Goal: Information Seeking & Learning: Learn about a topic

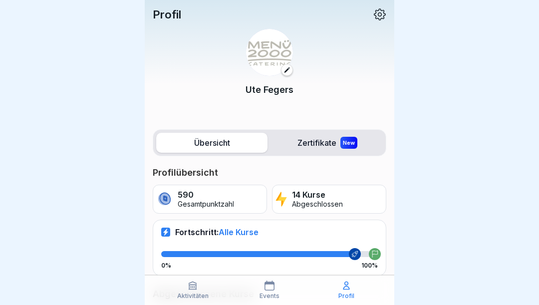
click at [348, 298] on p "Profil" at bounding box center [347, 296] width 16 height 7
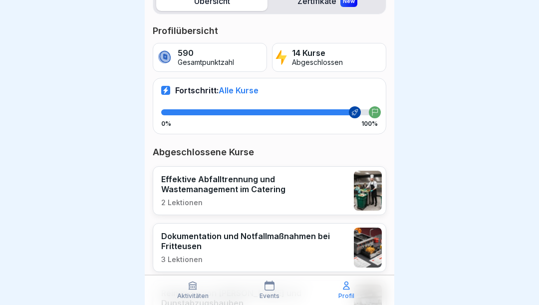
scroll to position [130, 0]
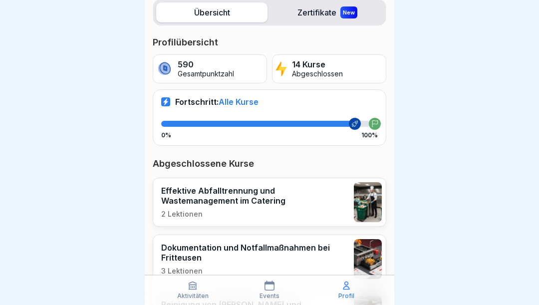
click at [345, 124] on div at bounding box center [258, 124] width 194 height 6
click at [210, 14] on label "Übersicht" at bounding box center [211, 12] width 111 height 20
click at [309, 12] on label "Zertifikate New" at bounding box center [327, 12] width 111 height 20
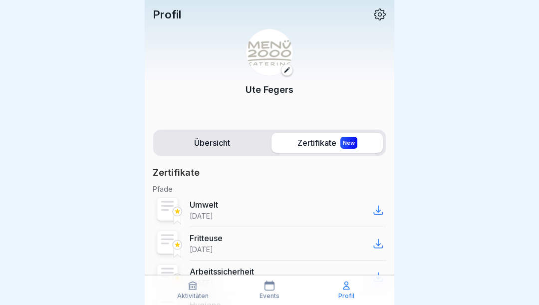
click at [214, 147] on label "Übersicht" at bounding box center [211, 143] width 111 height 20
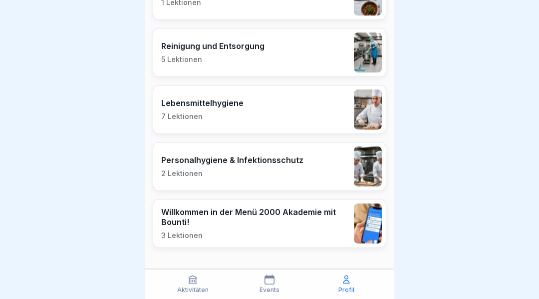
scroll to position [849, 0]
click at [307, 227] on div "Willkommen in der Menü 2000 Akademie mit Bounti! 3 Lektionen" at bounding box center [255, 223] width 188 height 33
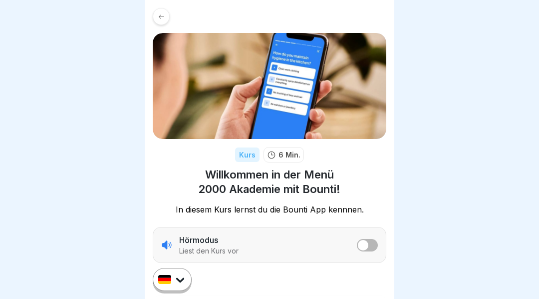
click at [161, 22] on div at bounding box center [161, 16] width 17 height 17
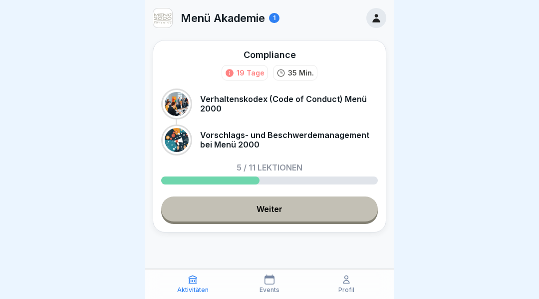
click at [264, 176] on div "5 / 11 Lektionen" at bounding box center [269, 173] width 217 height 21
click at [286, 214] on link "Weiter" at bounding box center [269, 208] width 217 height 25
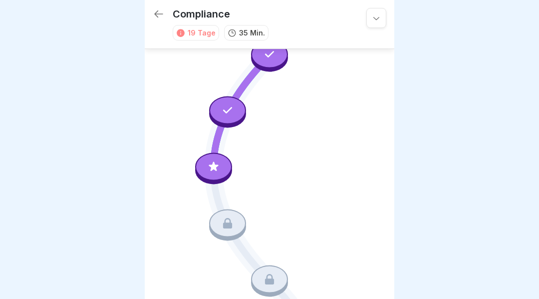
scroll to position [249, 0]
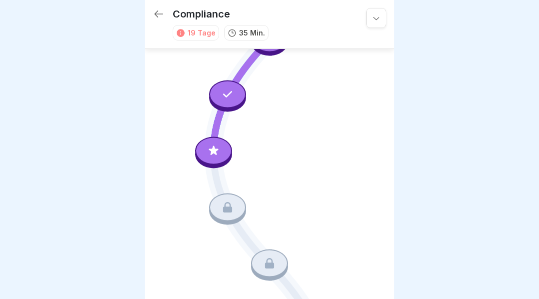
click at [231, 206] on icon at bounding box center [227, 207] width 9 height 10
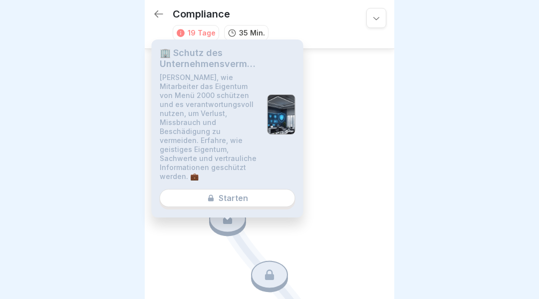
scroll to position [237, 0]
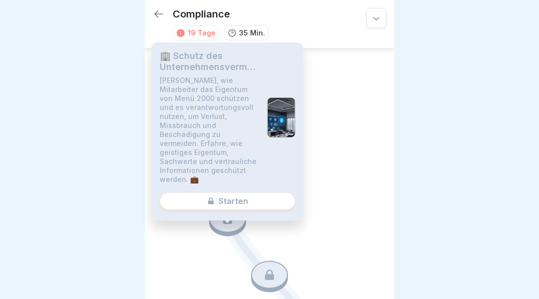
click at [252, 188] on div "🏢 Schutz des Unternehmensvermögens Lerne, wie Mitarbeiter das Eigentum von Menü…" at bounding box center [228, 131] width 152 height 178
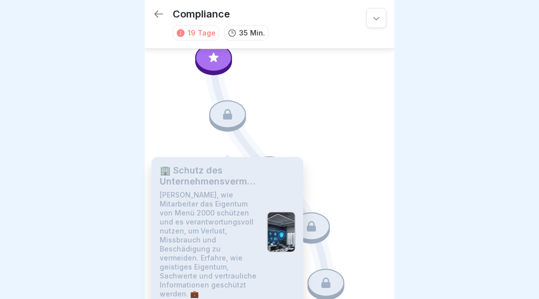
scroll to position [317, 0]
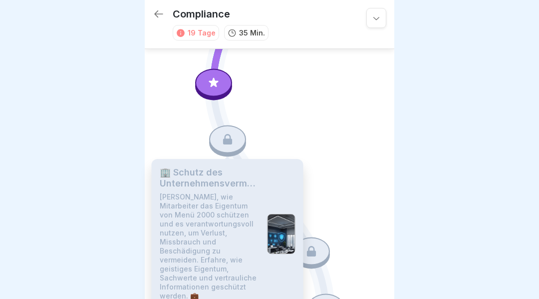
click at [211, 86] on icon at bounding box center [213, 81] width 9 height 9
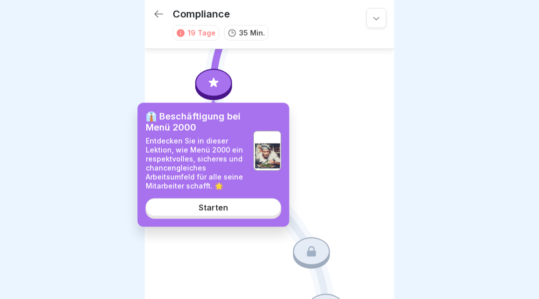
click at [231, 209] on link "Starten" at bounding box center [214, 207] width 136 height 18
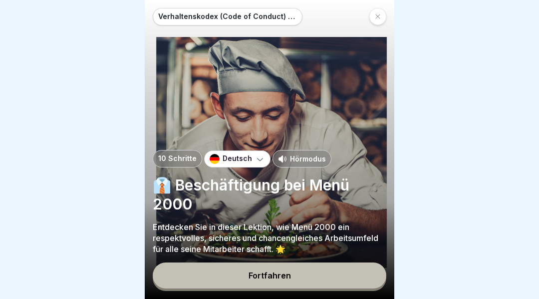
click at [296, 167] on div "Hörmodus" at bounding box center [302, 158] width 59 height 17
click at [327, 288] on button "Fortfahren" at bounding box center [270, 275] width 234 height 26
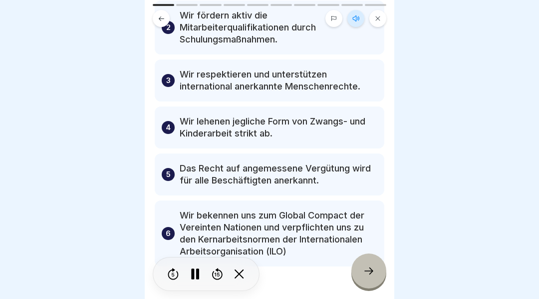
scroll to position [158, 0]
click at [362, 279] on div at bounding box center [369, 270] width 35 height 35
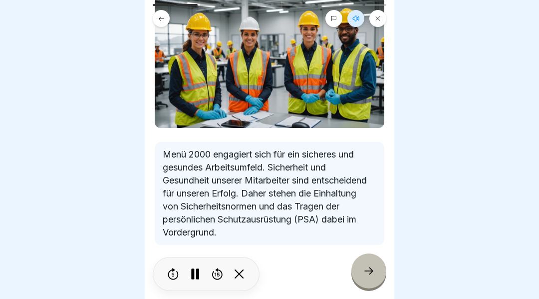
scroll to position [90, 0]
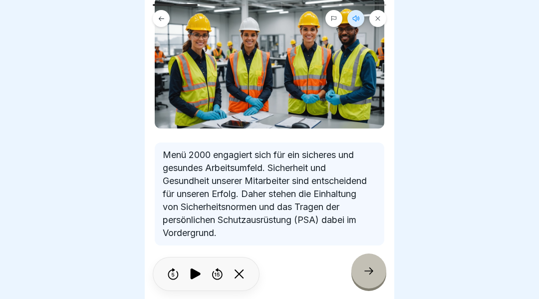
click at [518, 299] on div at bounding box center [269, 149] width 539 height 299
click at [363, 279] on div at bounding box center [369, 270] width 35 height 35
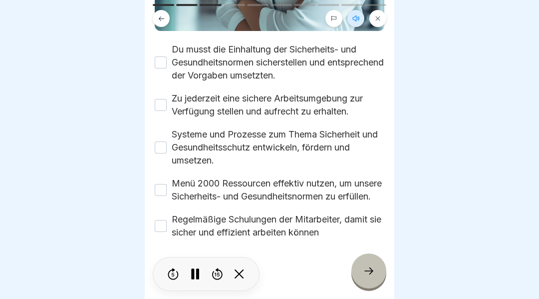
scroll to position [310, 0]
click at [162, 58] on button "Du musst die Einhaltung der Sicherheits- und Gesundheitsnormen sicherstellen un…" at bounding box center [161, 62] width 12 height 12
click at [166, 100] on button "Zu jederzeit eine sichere Arbeitsumgebung zur Verfügung stellen und aufrecht zu…" at bounding box center [161, 105] width 12 height 12
click at [162, 145] on button "Systeme und Prozesse zum Thema Sicherheit und Gesundheitsschutz entwickeln, för…" at bounding box center [161, 147] width 12 height 12
click at [163, 193] on button "Menü 2000 Ressourcen effektiv nutzen, um unsere Sicherheits- und Gesundheitsnor…" at bounding box center [161, 190] width 12 height 12
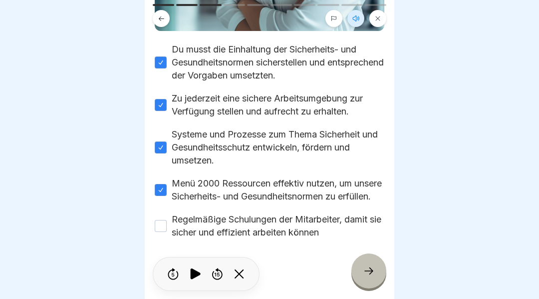
click at [161, 232] on button "Regelmäßige Schulungen der Mitarbeiter, damit sie sicher und effizient arbeiten…" at bounding box center [161, 226] width 12 height 12
click at [369, 285] on div at bounding box center [369, 270] width 35 height 35
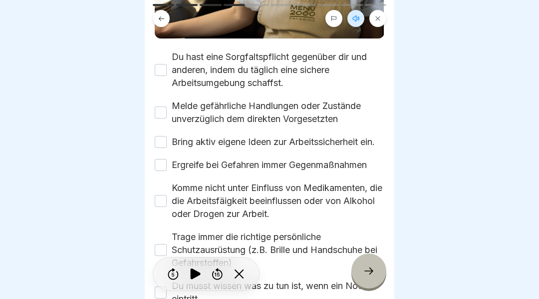
scroll to position [284, 0]
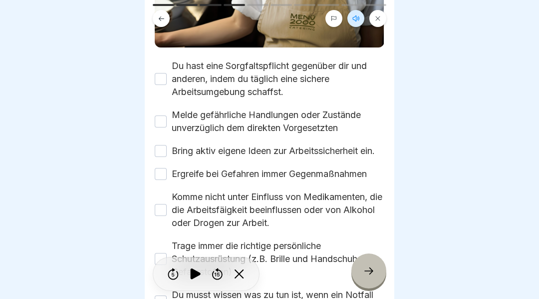
click at [161, 79] on button "Du hast eine Sorgfaltspflicht gegenüber dir und anderen, indem du täglich eine …" at bounding box center [161, 79] width 12 height 12
click at [165, 120] on button "Melde gefährliche Handlungen oder Zustände unverzüglich dem direkten Vorgesetzt…" at bounding box center [161, 121] width 12 height 12
click at [166, 149] on button "Bring aktiv eigene Ideen zur Arbeitssicherheit ein." at bounding box center [161, 151] width 12 height 12
click at [160, 177] on button "Ergreife bei Gefahren immer Gegenmaßnahmen" at bounding box center [161, 174] width 12 height 12
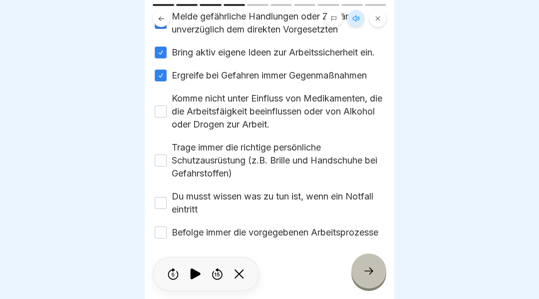
scroll to position [389, 0]
click at [166, 154] on button "Trage immer die richtige persönliche Schutzausrüstung (z.B. Brille und Handschu…" at bounding box center [161, 160] width 12 height 12
click at [163, 95] on div "Komme nicht unter Einfluss von Medikamenten, die die Arbeitsfäigkeit beeinfluss…" at bounding box center [270, 111] width 230 height 39
click at [165, 110] on button "Komme nicht unter Einfluss von Medikamenten, die die Arbeitsfäigkeit beeinfluss…" at bounding box center [161, 111] width 12 height 12
click at [165, 197] on button "Du musst wissen was zu tun ist, wenn ein Notfall eintritt" at bounding box center [161, 203] width 12 height 12
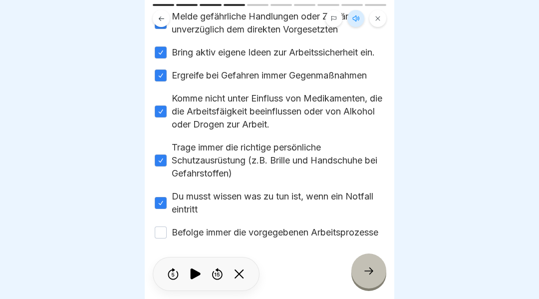
click at [165, 230] on button "Befolge immer die vorgegebenen Arbeitsprozesse" at bounding box center [161, 232] width 12 height 12
click at [374, 276] on icon at bounding box center [369, 271] width 12 height 12
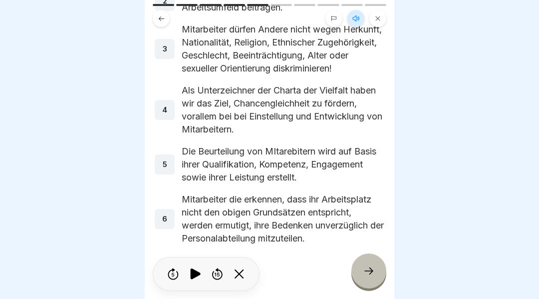
scroll to position [172, 0]
click at [378, 274] on div at bounding box center [369, 270] width 35 height 35
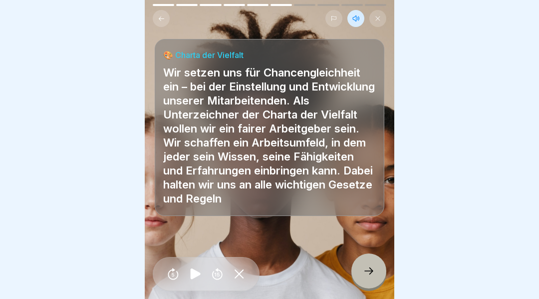
click at [373, 274] on icon at bounding box center [369, 270] width 9 height 7
click at [378, 280] on div at bounding box center [369, 270] width 35 height 35
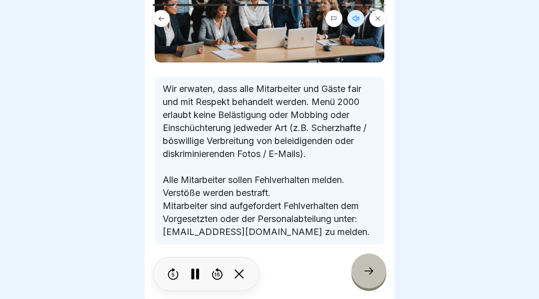
scroll to position [155, 0]
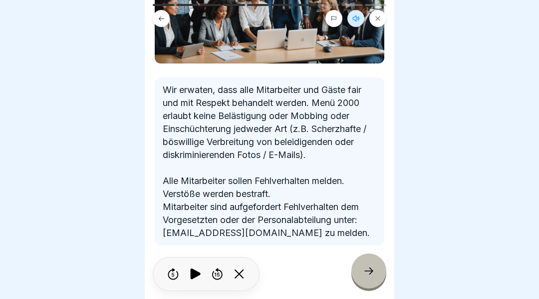
click at [366, 284] on div at bounding box center [369, 270] width 35 height 35
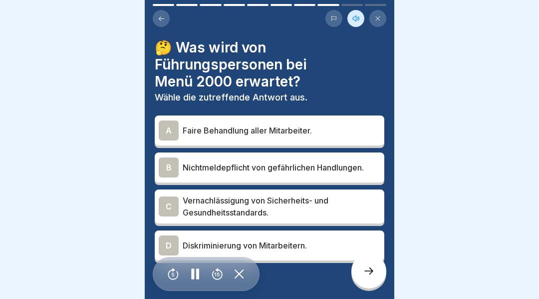
click at [170, 129] on div "A" at bounding box center [169, 130] width 20 height 20
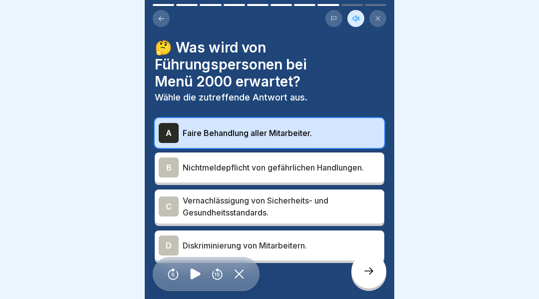
click at [168, 249] on div "D" at bounding box center [169, 245] width 20 height 20
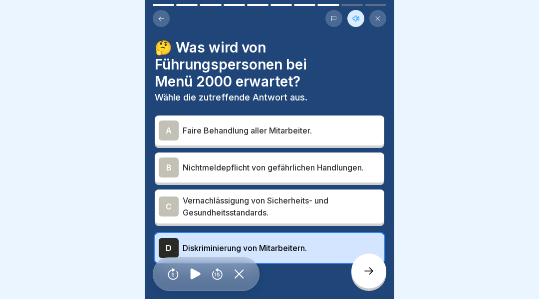
click at [169, 133] on div "A" at bounding box center [169, 130] width 20 height 20
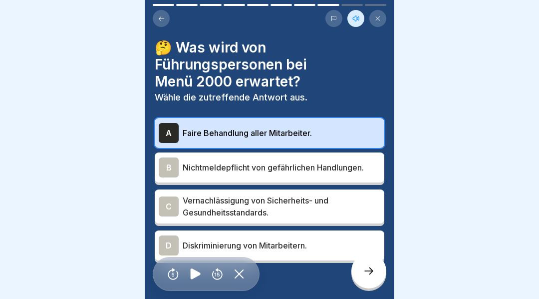
click at [370, 277] on icon at bounding box center [369, 271] width 12 height 12
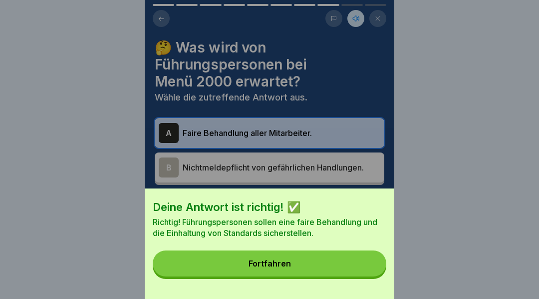
click at [304, 273] on button "Fortfahren" at bounding box center [270, 263] width 234 height 26
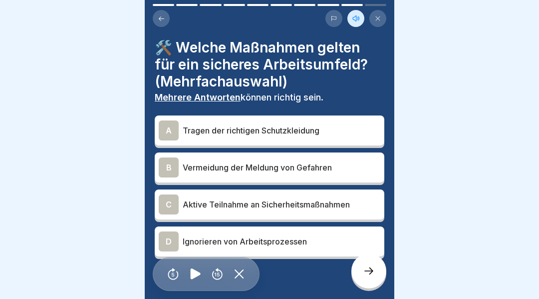
click at [165, 129] on div "A" at bounding box center [169, 130] width 20 height 20
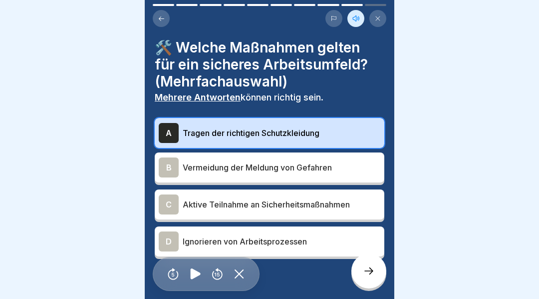
click at [169, 205] on div "C" at bounding box center [169, 204] width 20 height 20
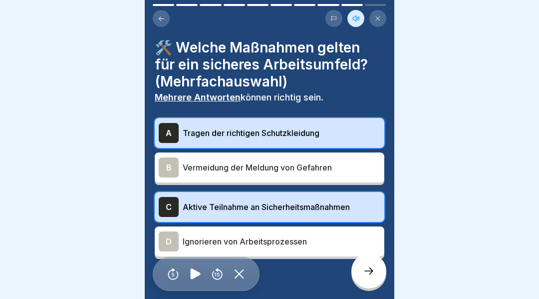
click at [372, 277] on icon at bounding box center [369, 271] width 12 height 12
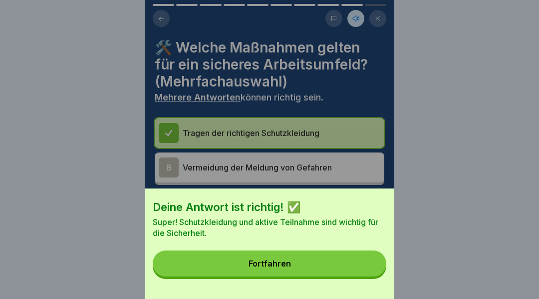
click at [276, 268] on div "Fortfahren" at bounding box center [270, 263] width 42 height 9
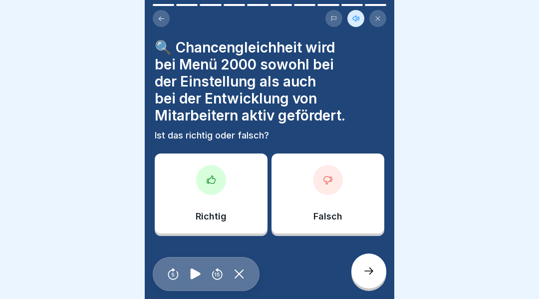
click at [205, 189] on div at bounding box center [211, 180] width 30 height 30
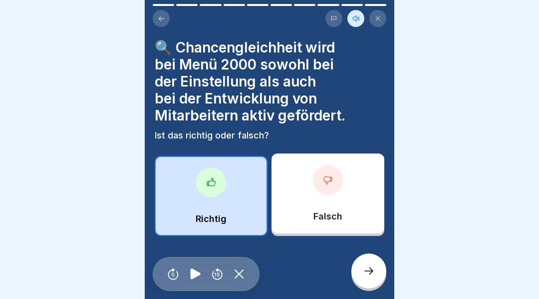
click at [371, 274] on icon at bounding box center [369, 270] width 9 height 7
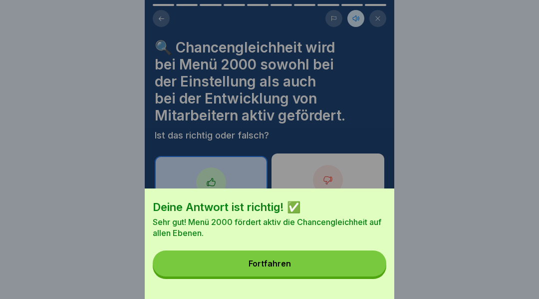
click at [318, 268] on button "Fortfahren" at bounding box center [270, 263] width 234 height 26
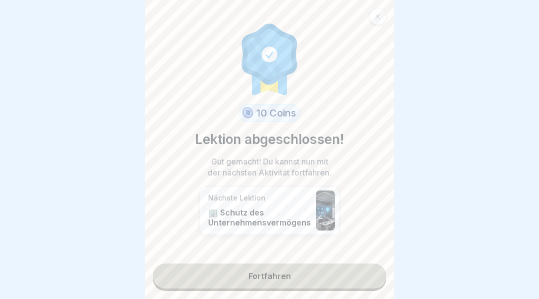
click at [324, 278] on link "Fortfahren" at bounding box center [270, 275] width 234 height 25
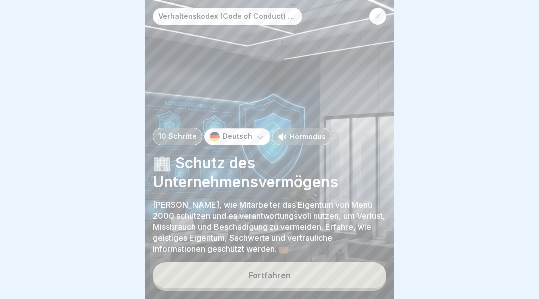
click at [319, 283] on button "Fortfahren" at bounding box center [270, 275] width 234 height 26
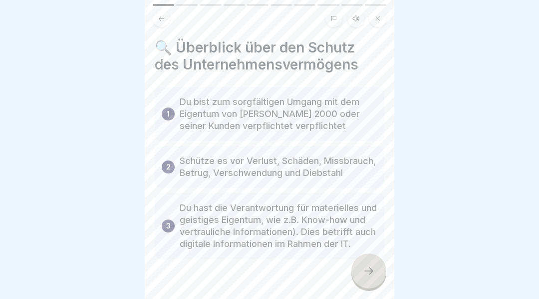
click at [361, 19] on button at bounding box center [356, 18] width 17 height 17
click at [193, 278] on icon at bounding box center [195, 273] width 10 height 11
click at [372, 274] on icon at bounding box center [369, 270] width 9 height 7
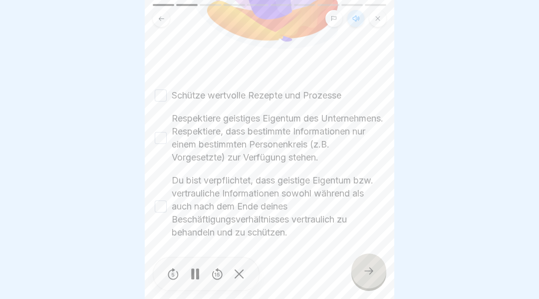
scroll to position [247, 0]
click at [163, 89] on button "Schütze wertvolle Rezepte und Prozesse" at bounding box center [161, 95] width 12 height 12
click at [160, 142] on button "Respektiere geistiges Eigentum des Unternehmens. Respektiere, dass bestimmte In…" at bounding box center [161, 138] width 12 height 12
click at [162, 212] on button "Du bist verpflichtet, dass geistige Eigentum bzw. vertrauliche Informationen so…" at bounding box center [161, 206] width 12 height 12
click at [374, 273] on icon at bounding box center [369, 271] width 12 height 12
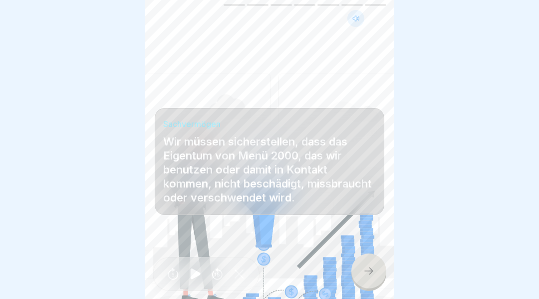
click at [195, 279] on icon at bounding box center [195, 273] width 10 height 11
click at [367, 276] on icon at bounding box center [369, 271] width 12 height 12
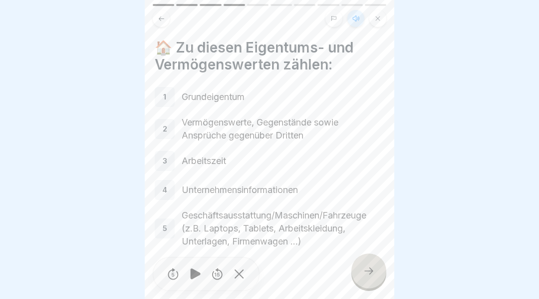
click at [371, 277] on icon at bounding box center [369, 271] width 12 height 12
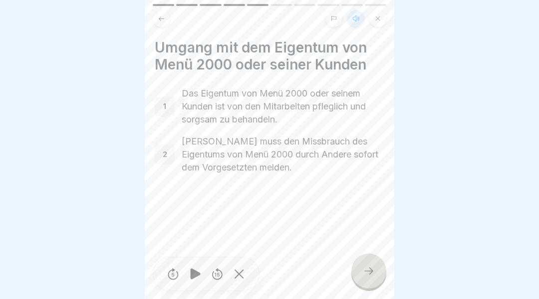
click at [368, 277] on icon at bounding box center [369, 271] width 12 height 12
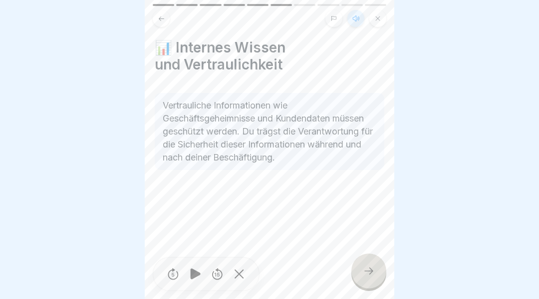
click at [365, 276] on icon at bounding box center [369, 271] width 12 height 12
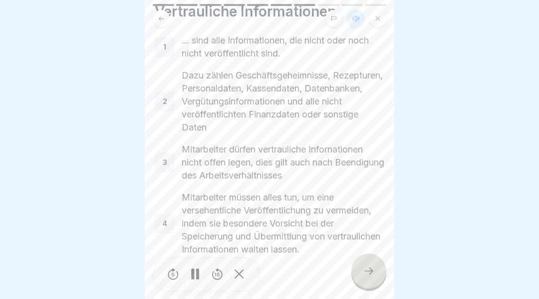
scroll to position [35, 0]
click at [370, 277] on icon at bounding box center [369, 271] width 12 height 12
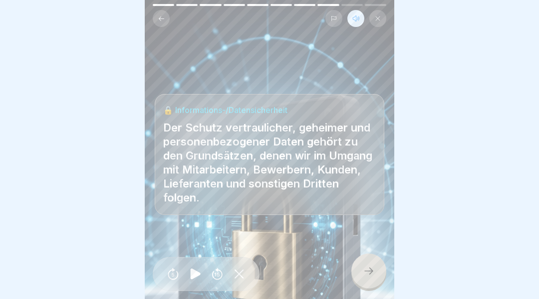
click at [366, 272] on icon at bounding box center [369, 271] width 12 height 12
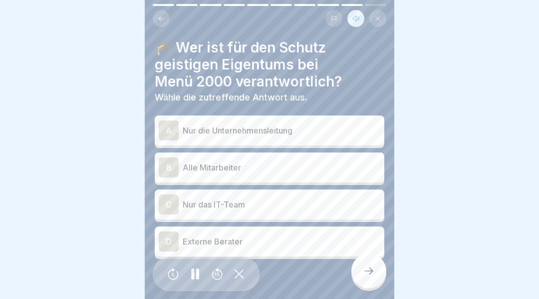
click at [170, 163] on div "B" at bounding box center [169, 167] width 20 height 20
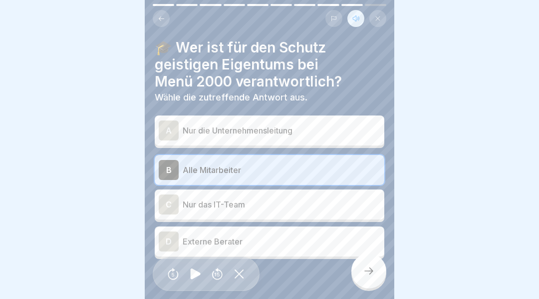
click at [363, 274] on div at bounding box center [369, 270] width 35 height 35
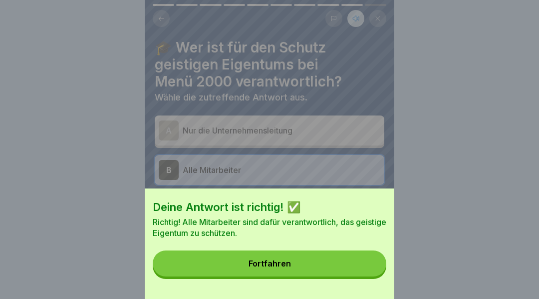
click at [299, 276] on button "Fortfahren" at bounding box center [270, 263] width 234 height 26
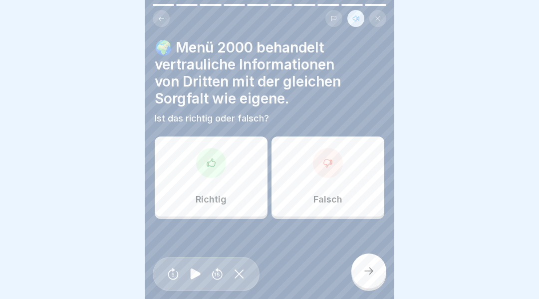
click at [212, 164] on icon at bounding box center [211, 163] width 10 height 10
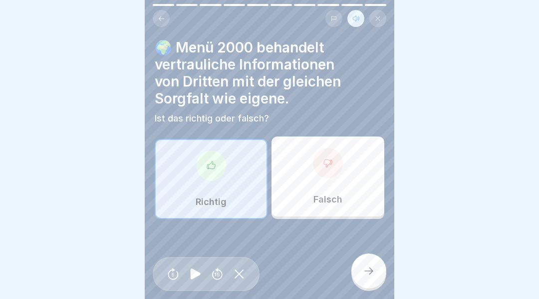
click at [360, 277] on div at bounding box center [369, 270] width 35 height 35
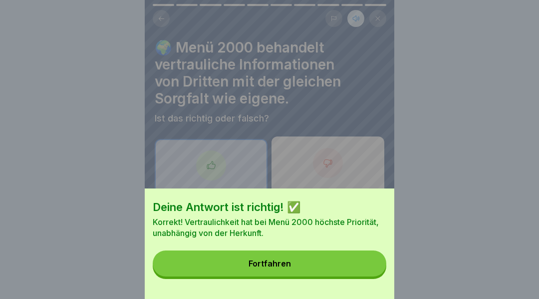
click at [305, 271] on button "Fortfahren" at bounding box center [270, 263] width 234 height 26
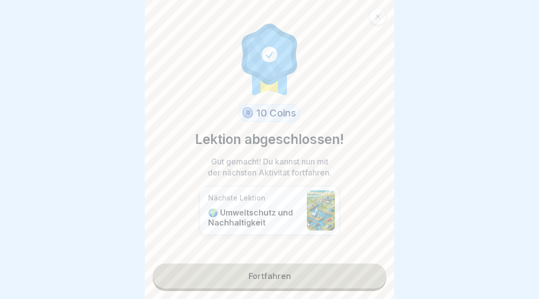
click at [302, 286] on link "Fortfahren" at bounding box center [270, 275] width 234 height 25
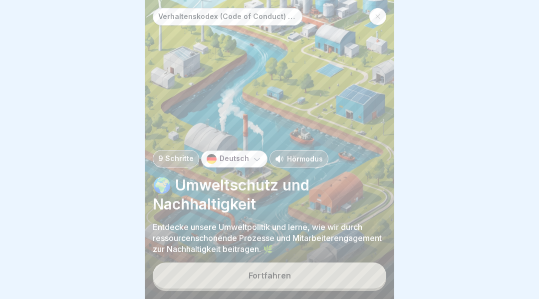
click at [286, 288] on button "Fortfahren" at bounding box center [270, 275] width 234 height 26
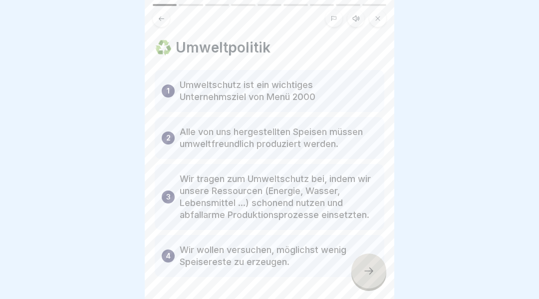
click at [358, 23] on button at bounding box center [356, 18] width 17 height 17
click at [195, 279] on icon at bounding box center [195, 273] width 10 height 11
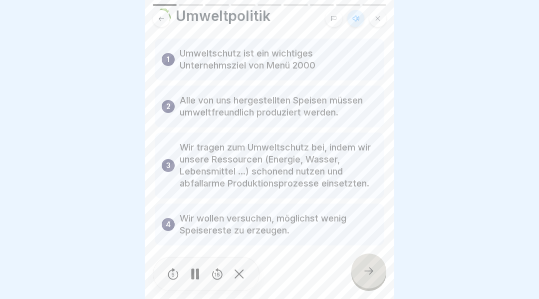
scroll to position [31, 0]
click at [360, 272] on div at bounding box center [369, 270] width 35 height 35
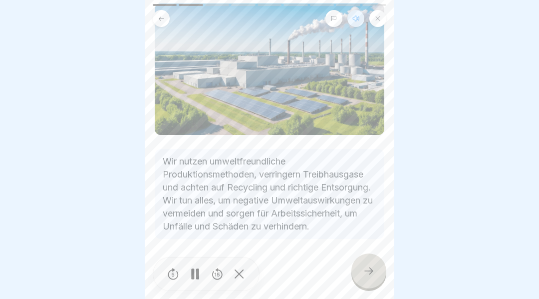
scroll to position [73, 0]
click at [363, 276] on div at bounding box center [369, 270] width 35 height 35
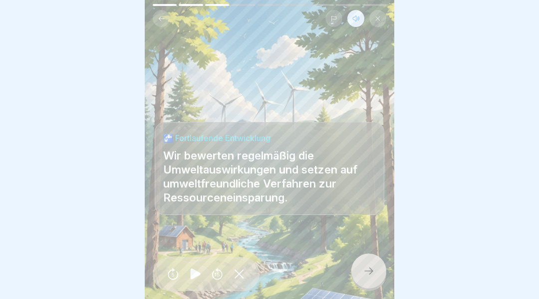
click at [352, 275] on div at bounding box center [369, 270] width 35 height 35
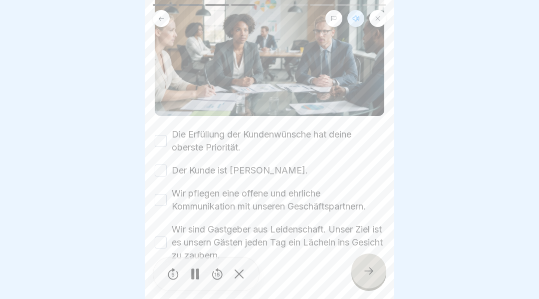
scroll to position [119, 0]
click at [161, 128] on div "Die Erfüllung der Kundenwünsche hat deine oberste Priorität." at bounding box center [270, 141] width 230 height 26
click at [162, 165] on button "Der Kunde ist [PERSON_NAME]." at bounding box center [161, 171] width 12 height 12
click at [159, 135] on button "Die Erfüllung der Kundenwünsche hat deine oberste Priorität." at bounding box center [161, 141] width 12 height 12
click at [160, 194] on button "Wir pflegen eine offene und ehrliche Kommunikation mit unseren Geschäftspartner…" at bounding box center [161, 200] width 12 height 12
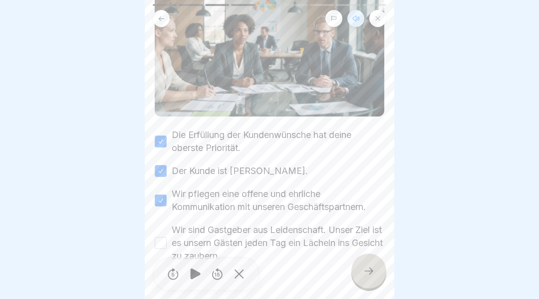
click at [163, 237] on button "Wir sind Gastgeber aus Leidenschaft. Unser Ziel ist es unsern Gästen jeden Tag …" at bounding box center [161, 243] width 12 height 12
click at [367, 277] on icon at bounding box center [369, 271] width 12 height 12
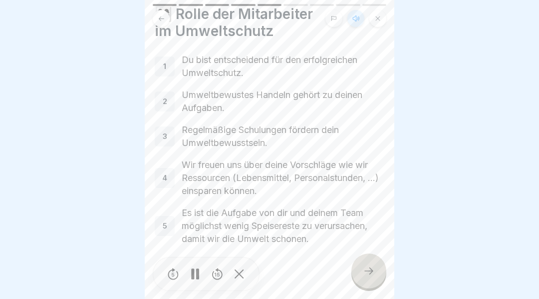
scroll to position [33, 0]
click at [376, 270] on div at bounding box center [369, 270] width 35 height 35
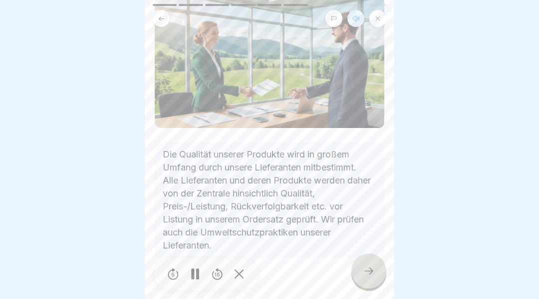
scroll to position [90, 0]
click at [371, 274] on icon at bounding box center [369, 271] width 12 height 12
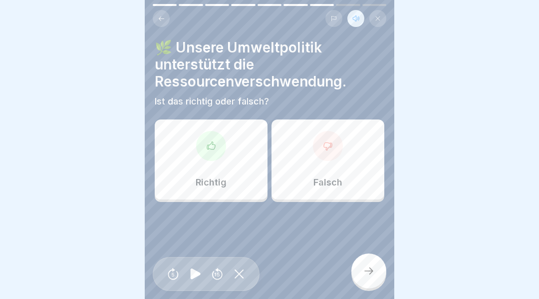
click at [218, 134] on div at bounding box center [211, 146] width 30 height 30
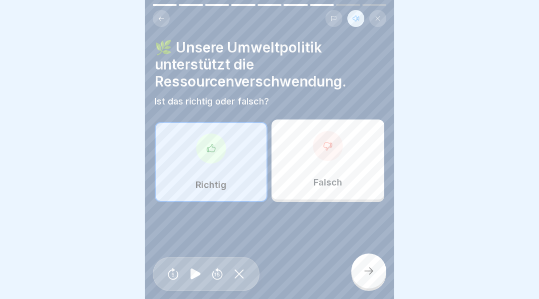
click at [373, 274] on icon at bounding box center [369, 270] width 9 height 7
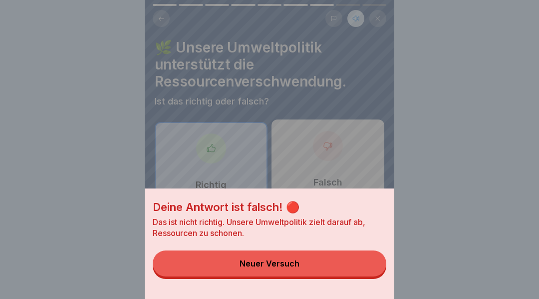
click at [316, 275] on button "Neuer Versuch" at bounding box center [270, 263] width 234 height 26
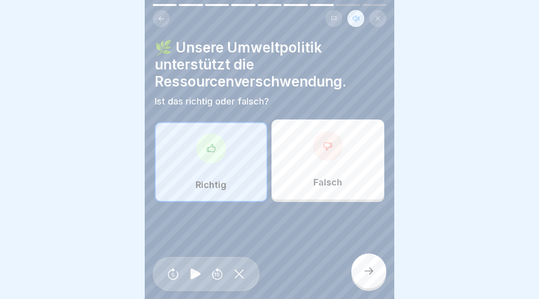
click at [323, 164] on div "Falsch" at bounding box center [328, 159] width 113 height 80
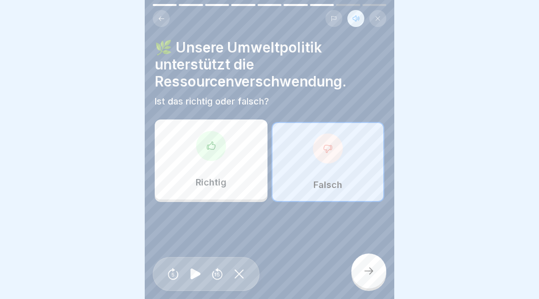
click at [371, 274] on icon at bounding box center [369, 270] width 9 height 7
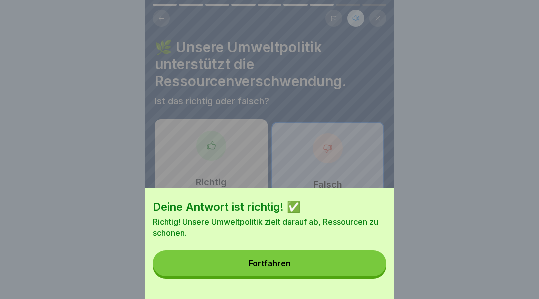
click at [278, 265] on button "Fortfahren" at bounding box center [270, 263] width 234 height 26
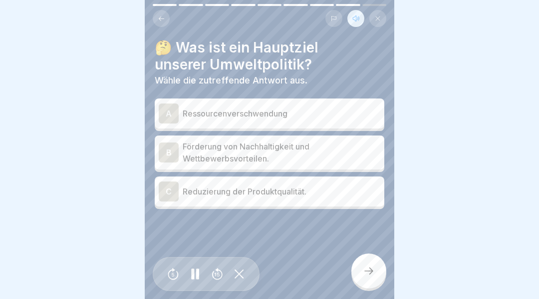
click at [178, 109] on div "A" at bounding box center [169, 113] width 20 height 20
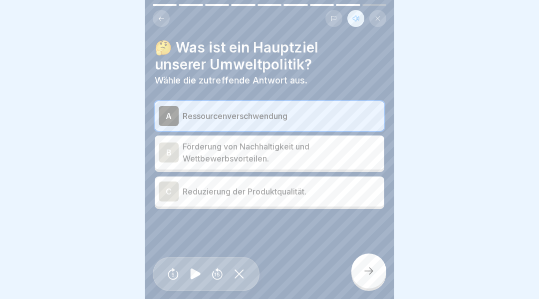
click at [373, 277] on icon at bounding box center [369, 271] width 12 height 12
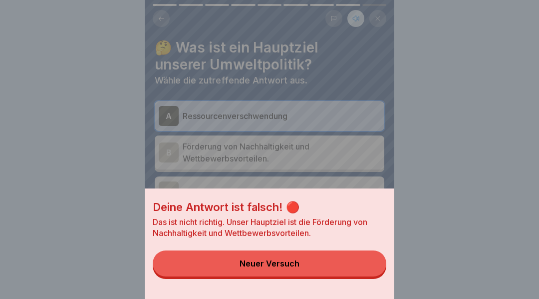
click at [296, 268] on div "Neuer Versuch" at bounding box center [270, 263] width 60 height 9
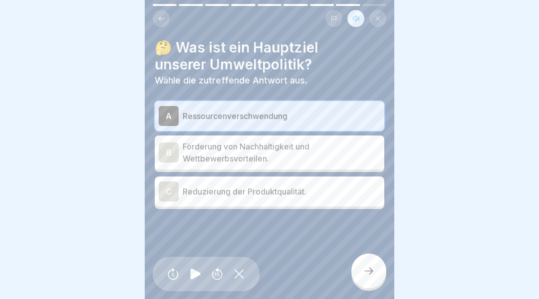
click at [172, 147] on div "B" at bounding box center [169, 152] width 20 height 20
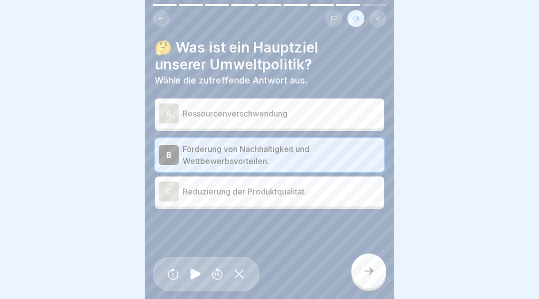
click at [369, 274] on icon at bounding box center [369, 271] width 12 height 12
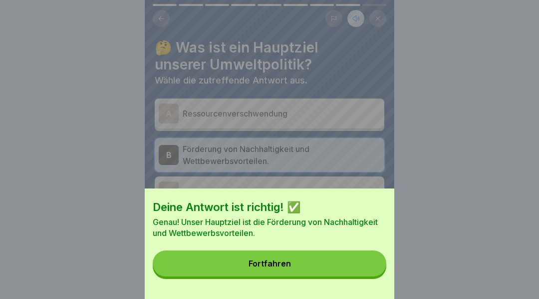
click at [340, 271] on button "Fortfahren" at bounding box center [270, 263] width 234 height 26
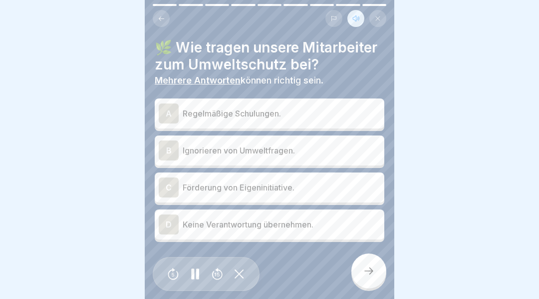
click at [167, 103] on div "A" at bounding box center [169, 113] width 20 height 20
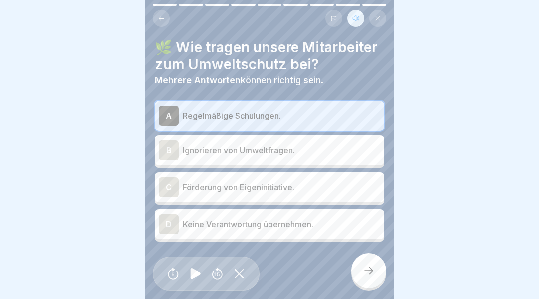
click at [169, 187] on div "C" at bounding box center [169, 187] width 20 height 20
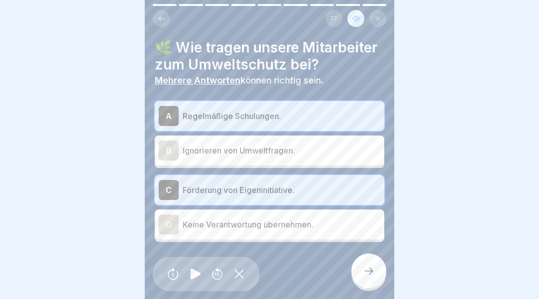
click at [369, 277] on icon at bounding box center [369, 271] width 12 height 12
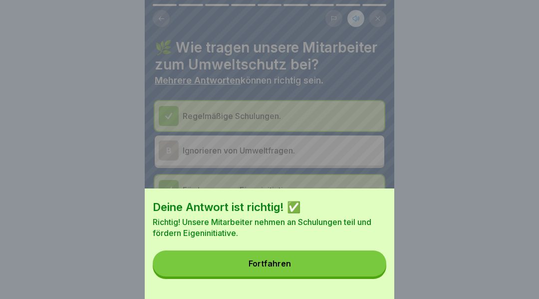
click at [250, 265] on button "Fortfahren" at bounding box center [270, 263] width 234 height 26
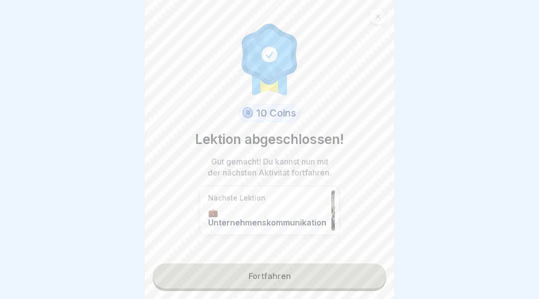
click at [233, 284] on link "Fortfahren" at bounding box center [270, 275] width 234 height 25
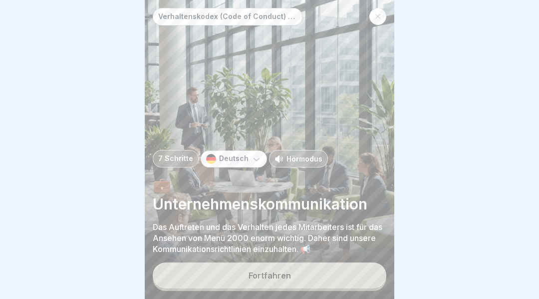
click at [214, 282] on button "Fortfahren" at bounding box center [270, 275] width 234 height 26
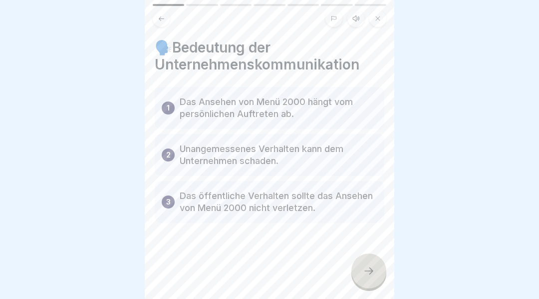
click at [359, 25] on button at bounding box center [356, 18] width 17 height 17
click at [197, 275] on icon at bounding box center [195, 274] width 19 height 16
click at [365, 272] on icon at bounding box center [369, 271] width 12 height 12
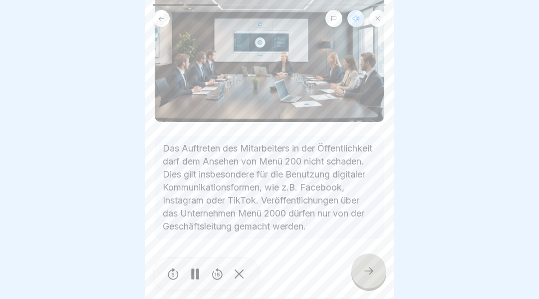
scroll to position [86, 0]
click at [366, 277] on icon at bounding box center [369, 271] width 12 height 12
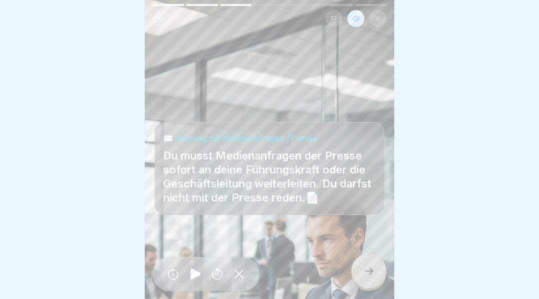
click at [374, 277] on icon at bounding box center [369, 271] width 12 height 12
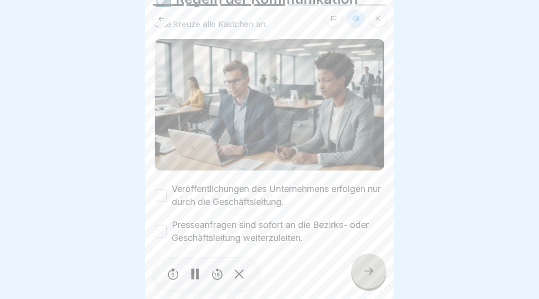
scroll to position [47, 0]
click at [162, 192] on button "Veröffentlichungen des Unternehmens erfolgen nur durch die Geschäftsleitung." at bounding box center [161, 196] width 12 height 12
click at [160, 232] on button "Presseanfragen sind sofort an die Bezirks- oder Geschäftsleitung weiterzuleiten." at bounding box center [161, 232] width 12 height 12
click at [369, 269] on div at bounding box center [369, 270] width 35 height 35
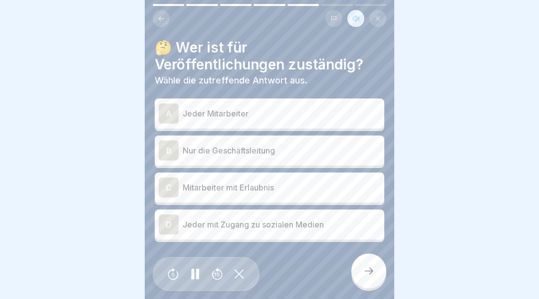
click at [172, 147] on div "B" at bounding box center [169, 150] width 20 height 20
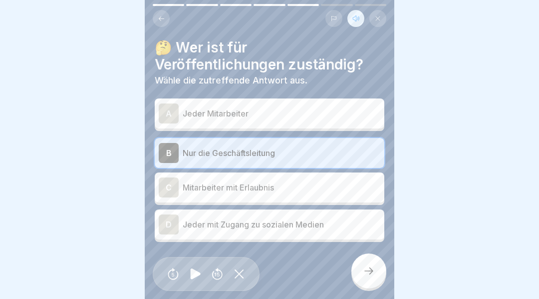
click at [371, 274] on icon at bounding box center [369, 270] width 9 height 7
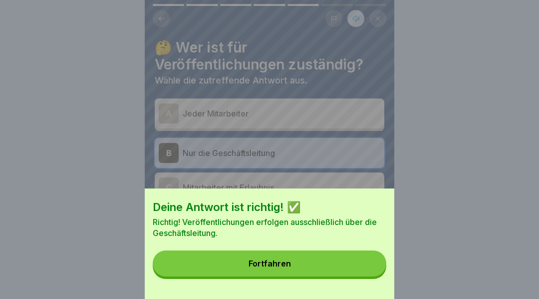
click at [257, 268] on div "Fortfahren" at bounding box center [270, 263] width 42 height 9
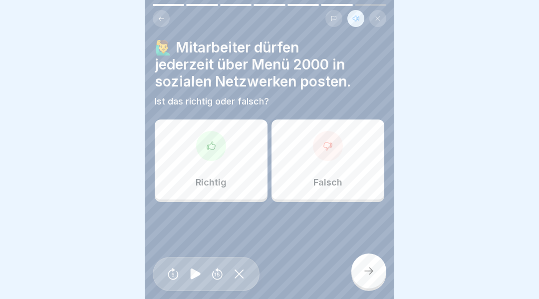
click at [331, 144] on icon at bounding box center [328, 145] width 8 height 7
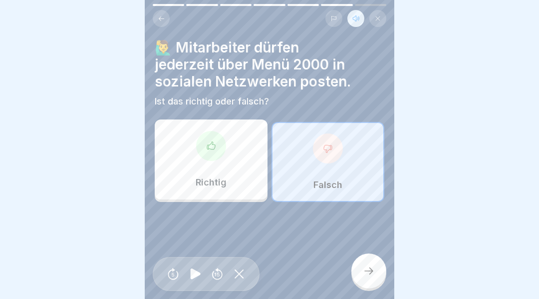
click at [360, 274] on div at bounding box center [369, 270] width 35 height 35
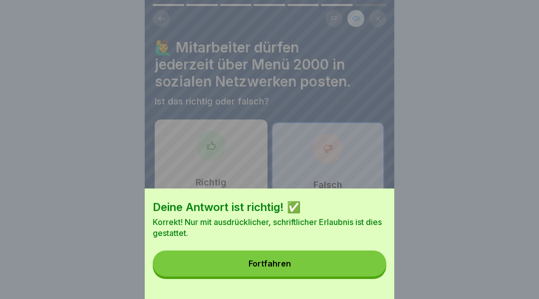
click at [254, 268] on div "Fortfahren" at bounding box center [270, 263] width 42 height 9
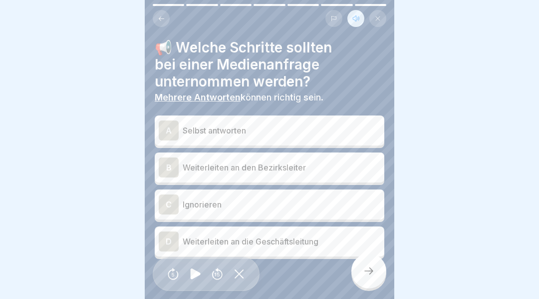
click at [167, 165] on div "B" at bounding box center [169, 167] width 20 height 20
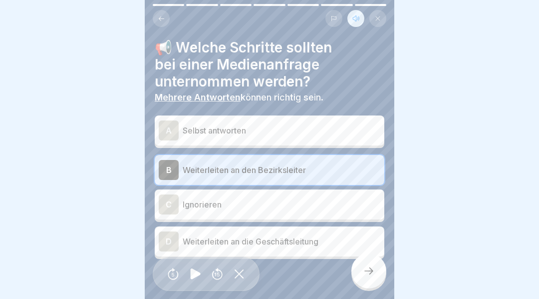
click at [170, 243] on div "D" at bounding box center [169, 241] width 20 height 20
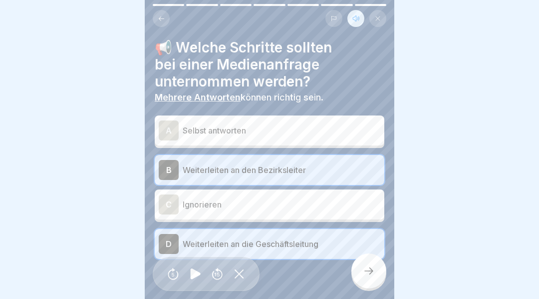
click at [374, 277] on icon at bounding box center [369, 271] width 12 height 12
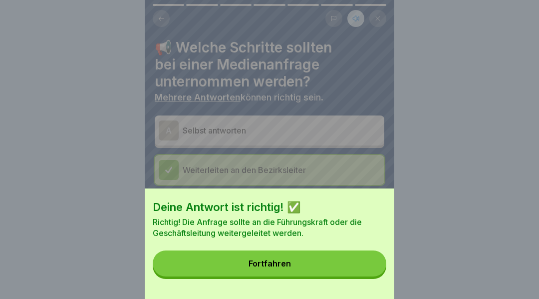
click at [263, 268] on div "Fortfahren" at bounding box center [270, 263] width 42 height 9
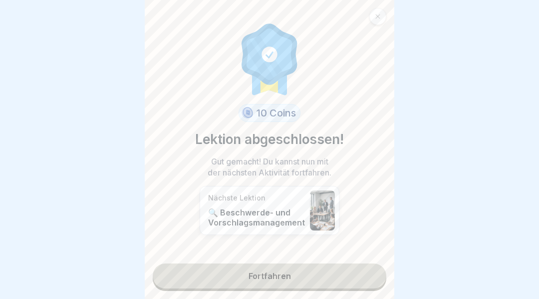
click at [273, 282] on link "Fortfahren" at bounding box center [270, 275] width 234 height 25
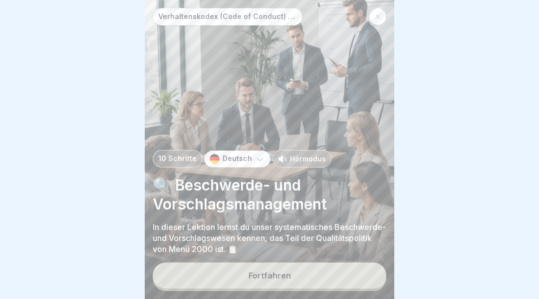
click at [267, 280] on div "Fortfahren" at bounding box center [270, 275] width 42 height 9
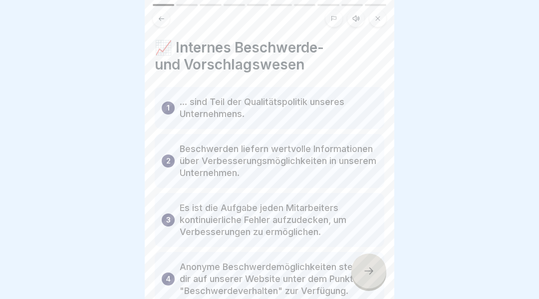
click at [354, 26] on button at bounding box center [356, 18] width 17 height 17
click at [192, 278] on icon at bounding box center [195, 273] width 10 height 11
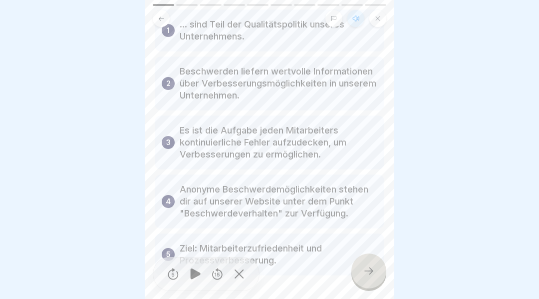
scroll to position [75, 0]
